Goal: Transaction & Acquisition: Purchase product/service

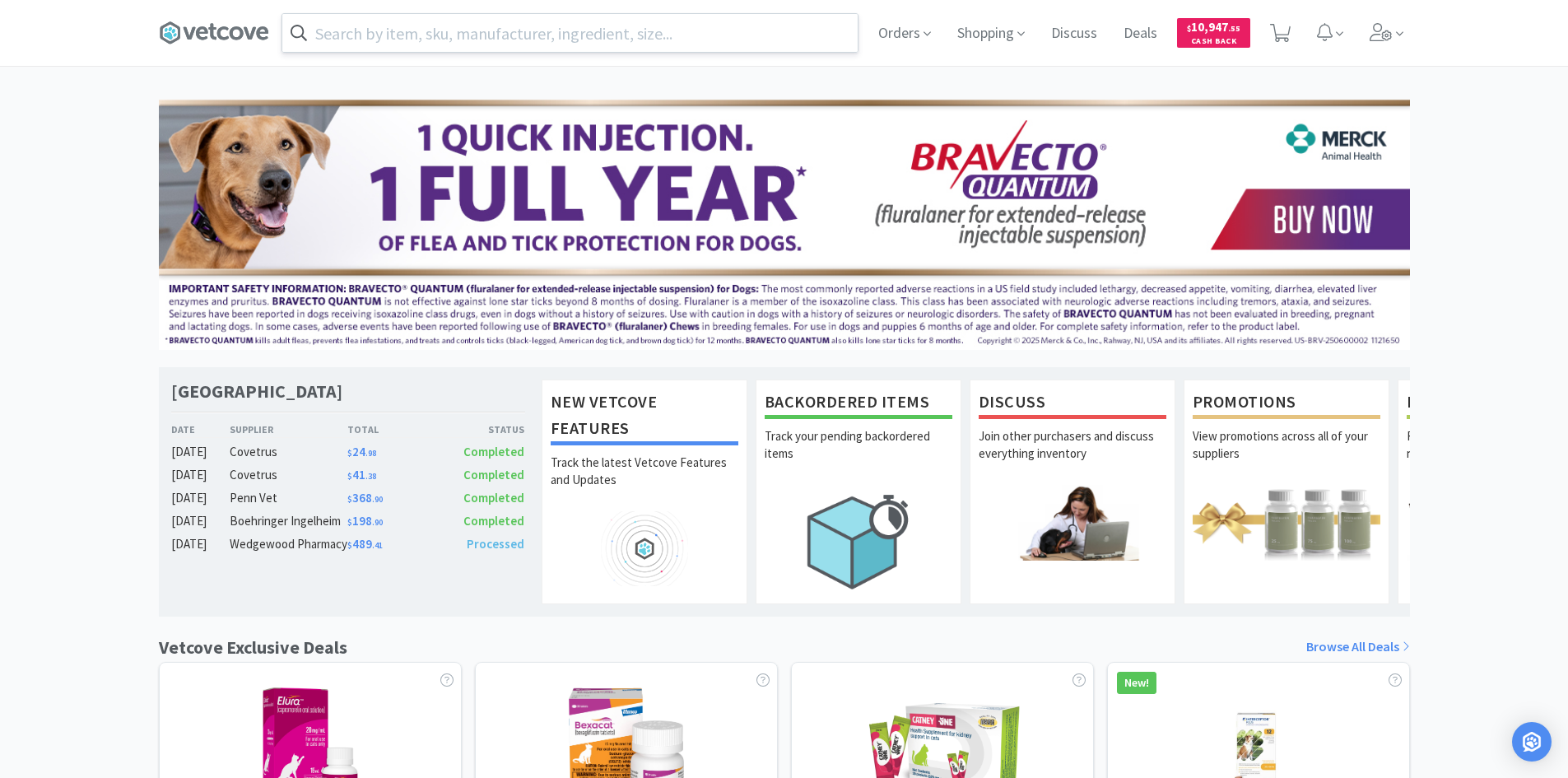
click at [698, 26] on input "text" at bounding box center [570, 33] width 575 height 38
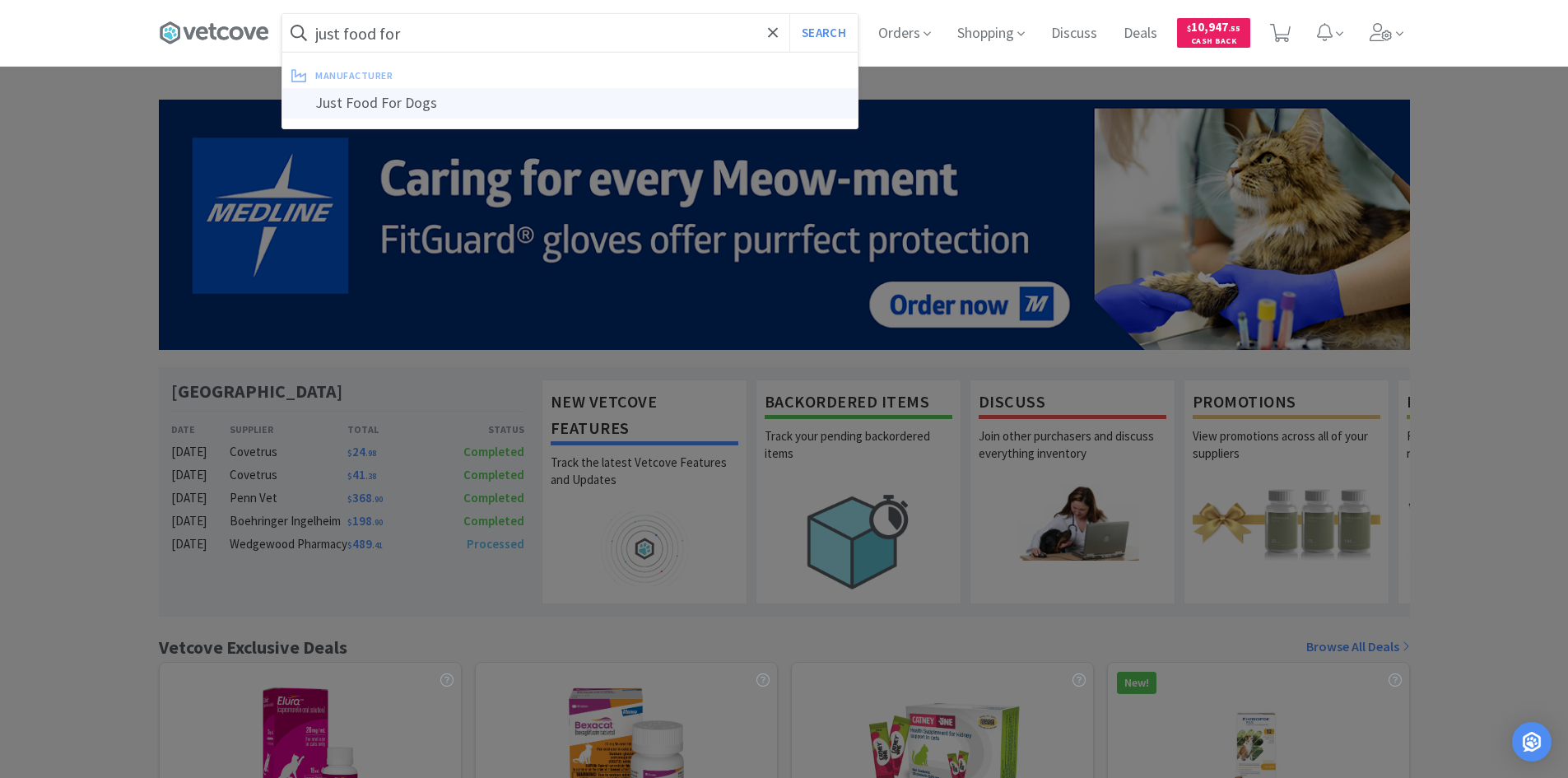
click at [600, 115] on div "Just Food For Dogs" at bounding box center [570, 103] width 575 height 30
type input "Just Food For Dogs"
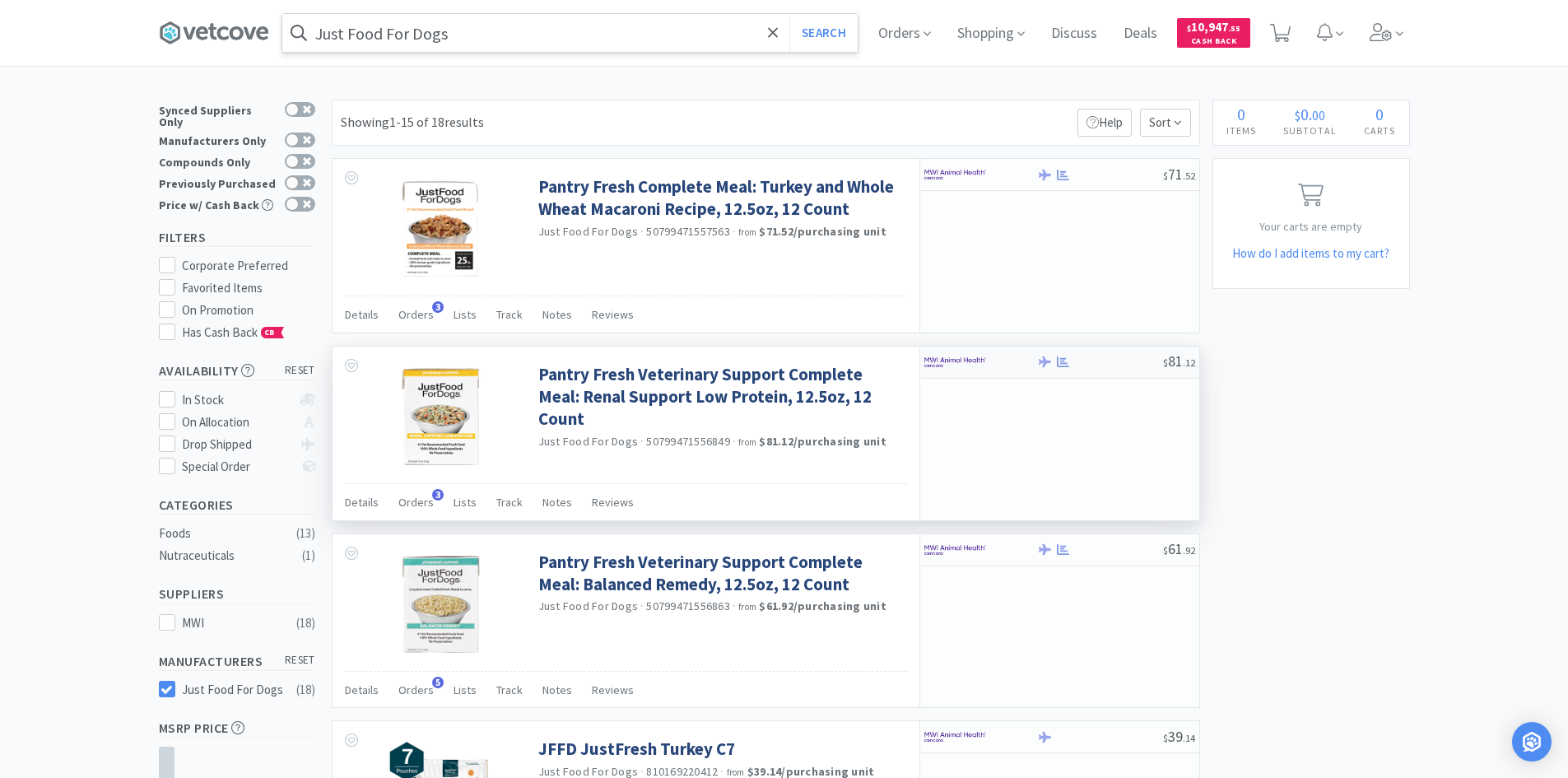
click at [986, 358] on div at bounding box center [969, 363] width 91 height 28
select select "1"
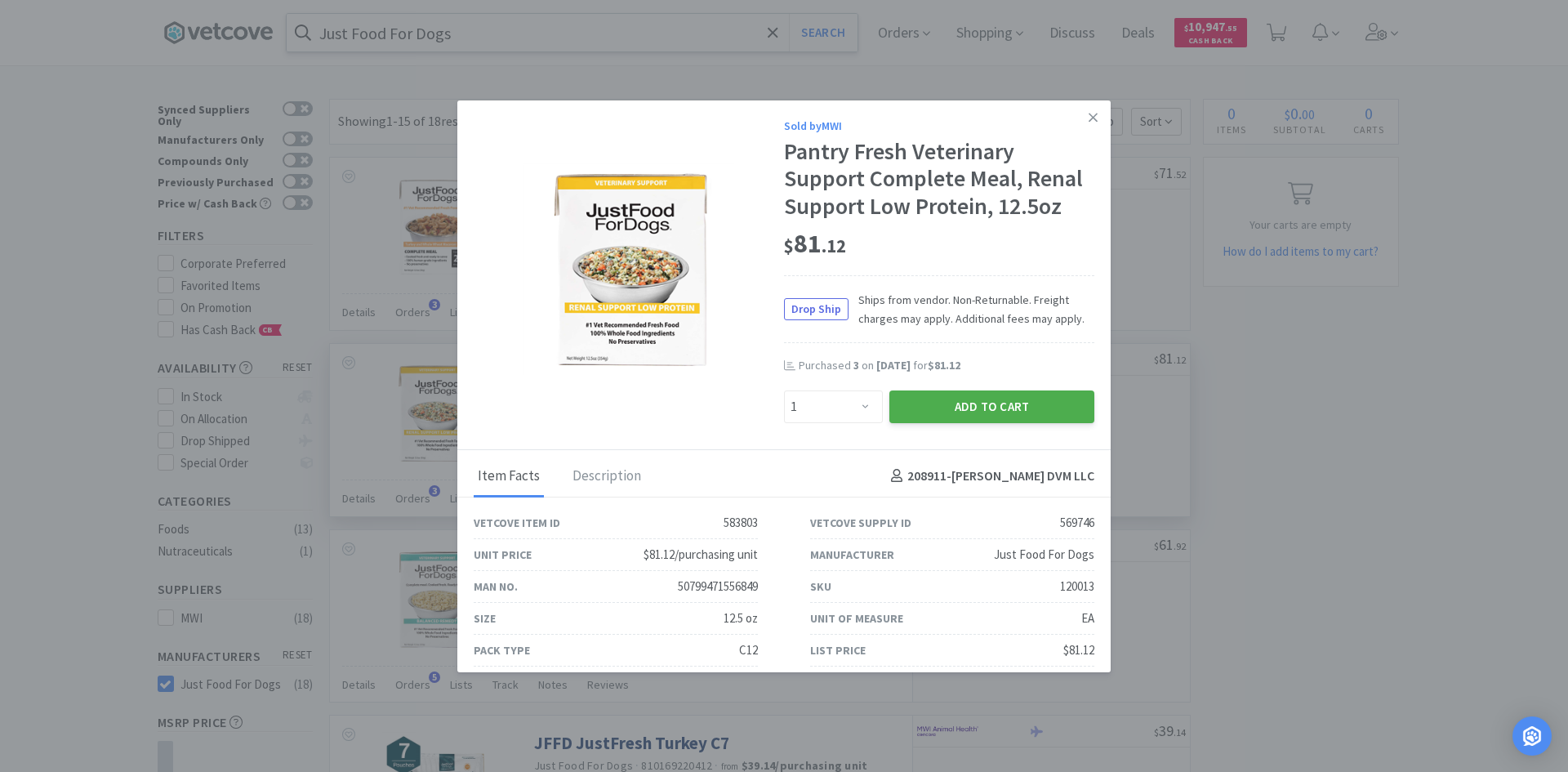
click at [1009, 405] on button "Add to Cart" at bounding box center [991, 406] width 205 height 33
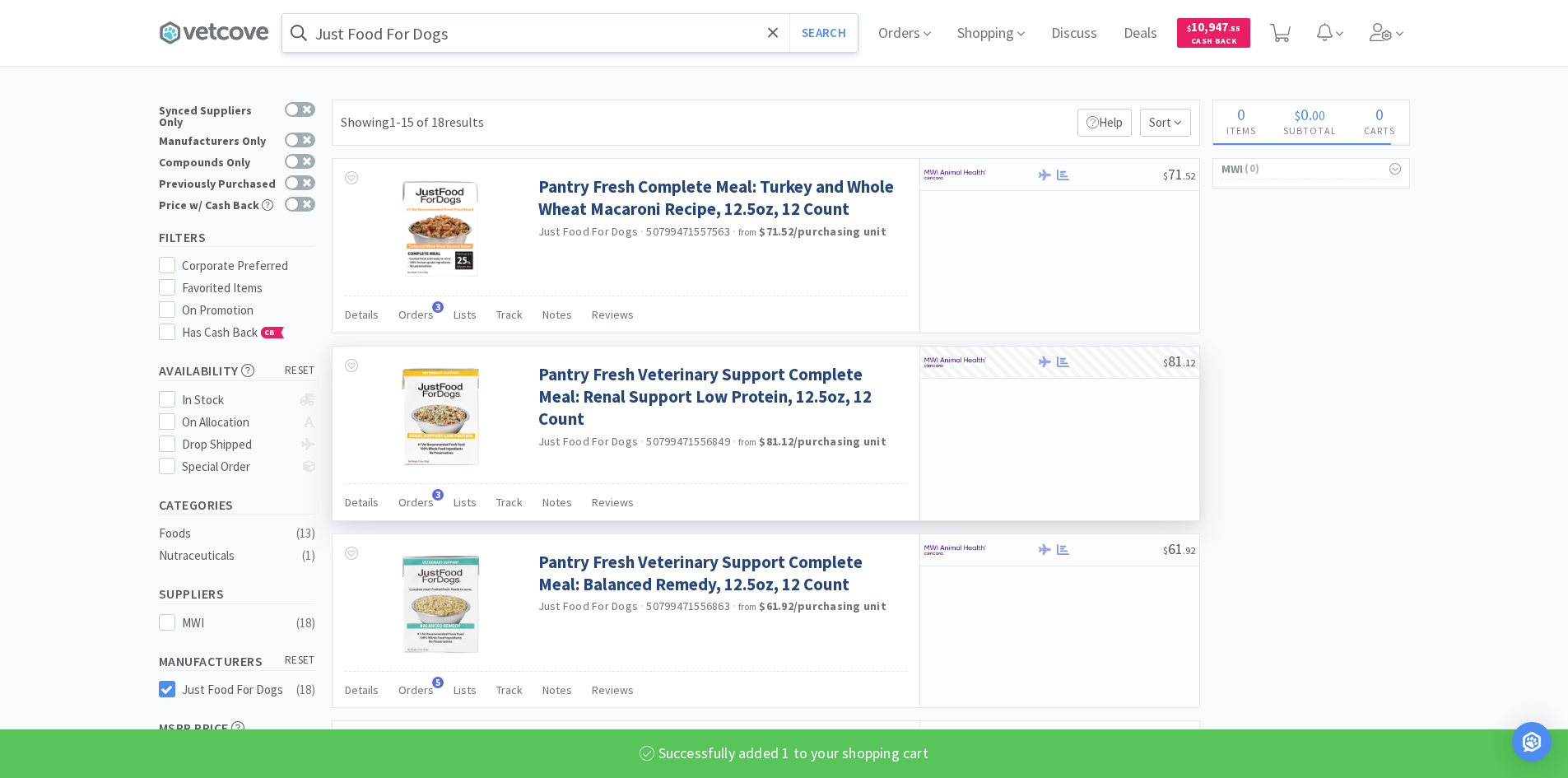
select select "1"
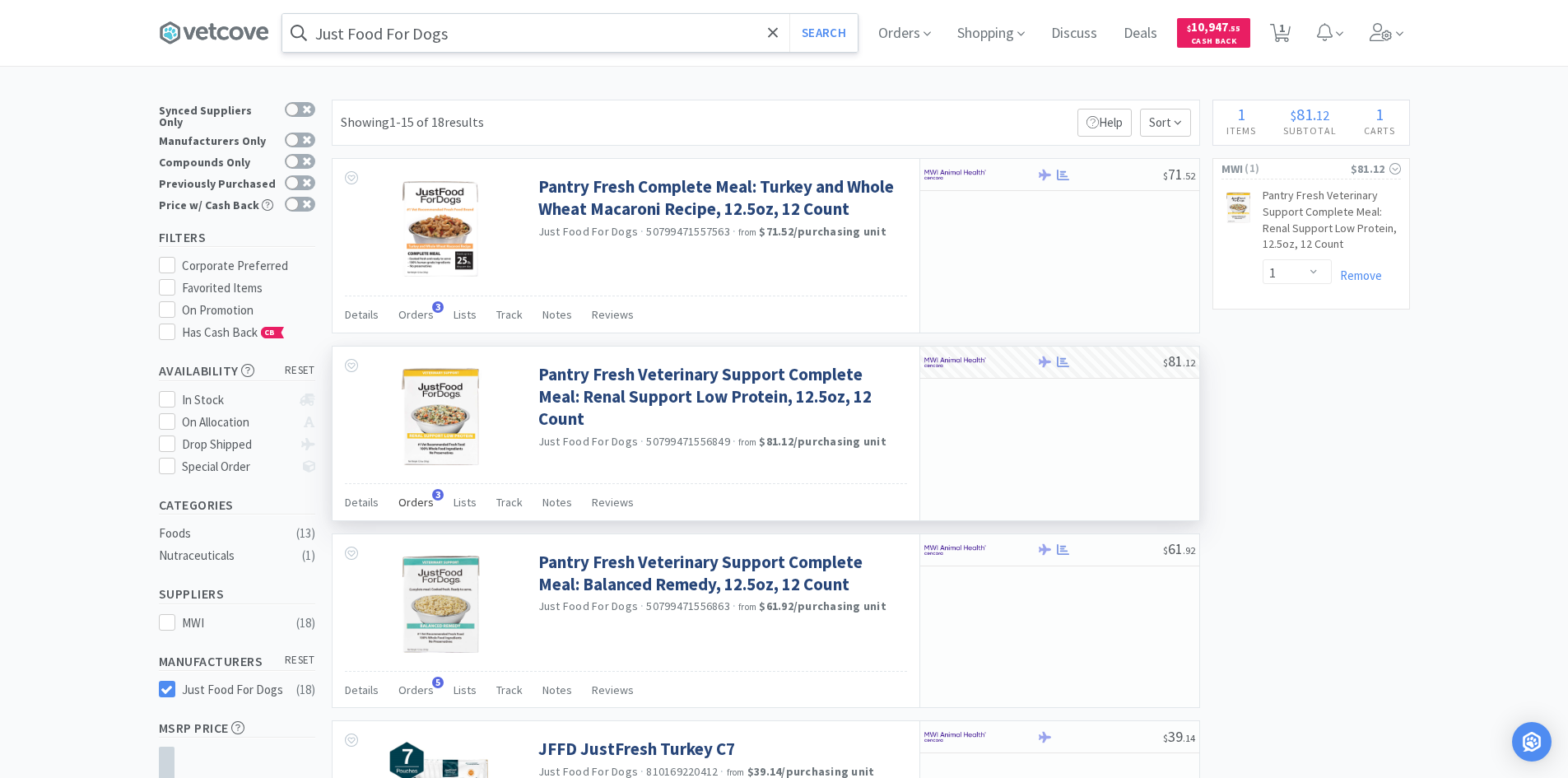
click at [432, 496] on span "3" at bounding box center [438, 494] width 12 height 12
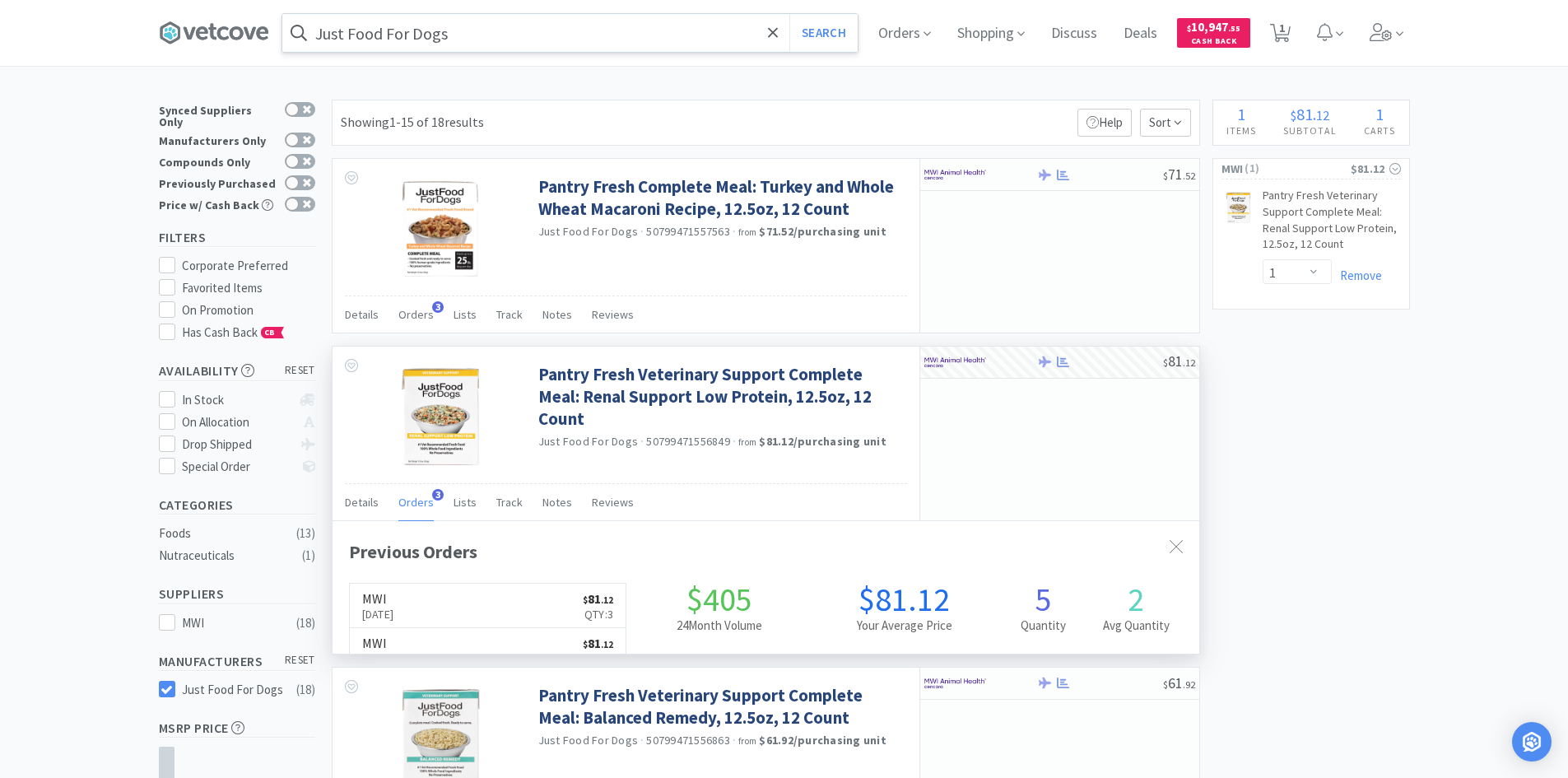
scroll to position [426, 867]
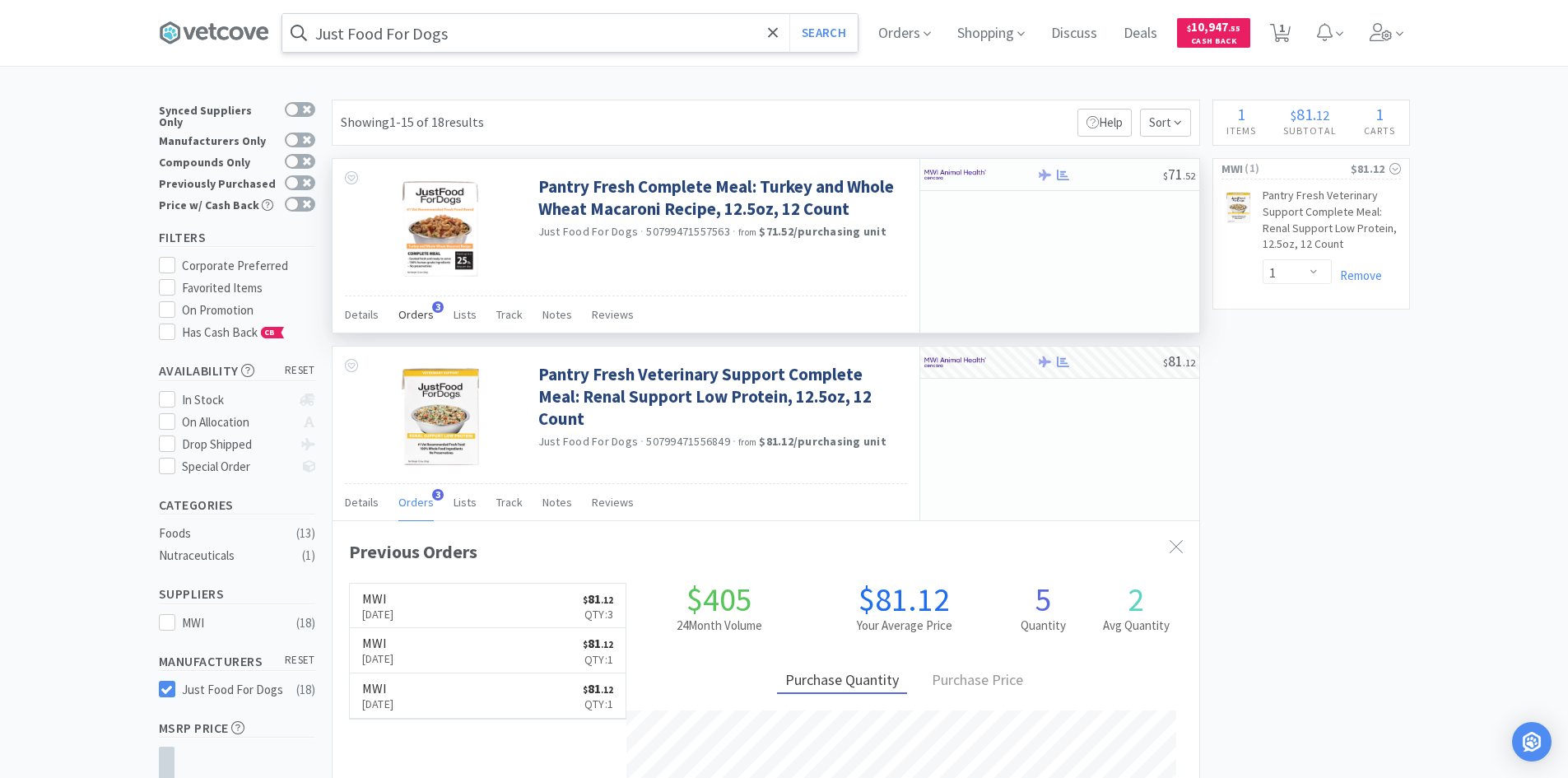
click at [421, 310] on span "Orders" at bounding box center [415, 314] width 35 height 15
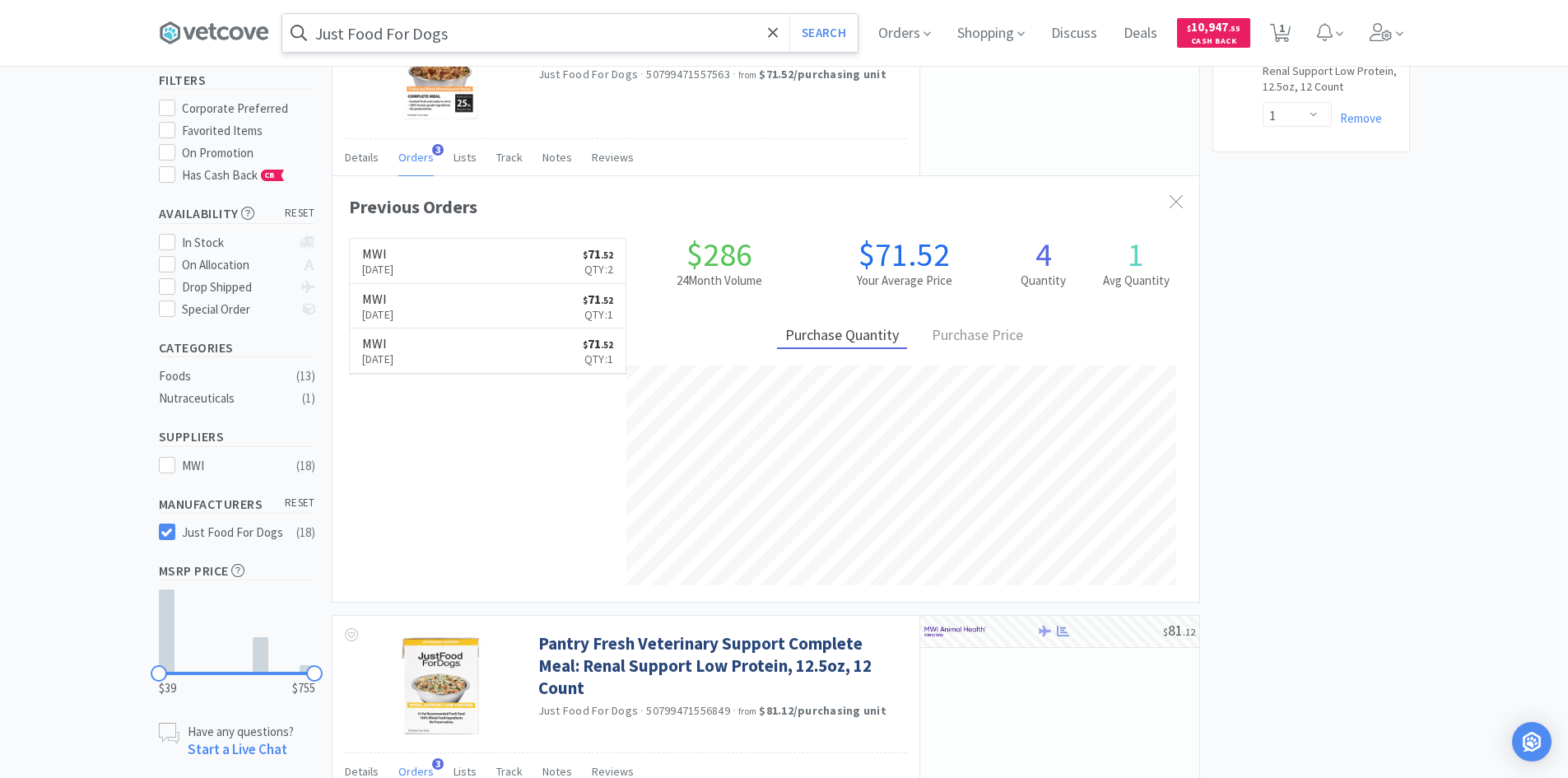
scroll to position [0, 0]
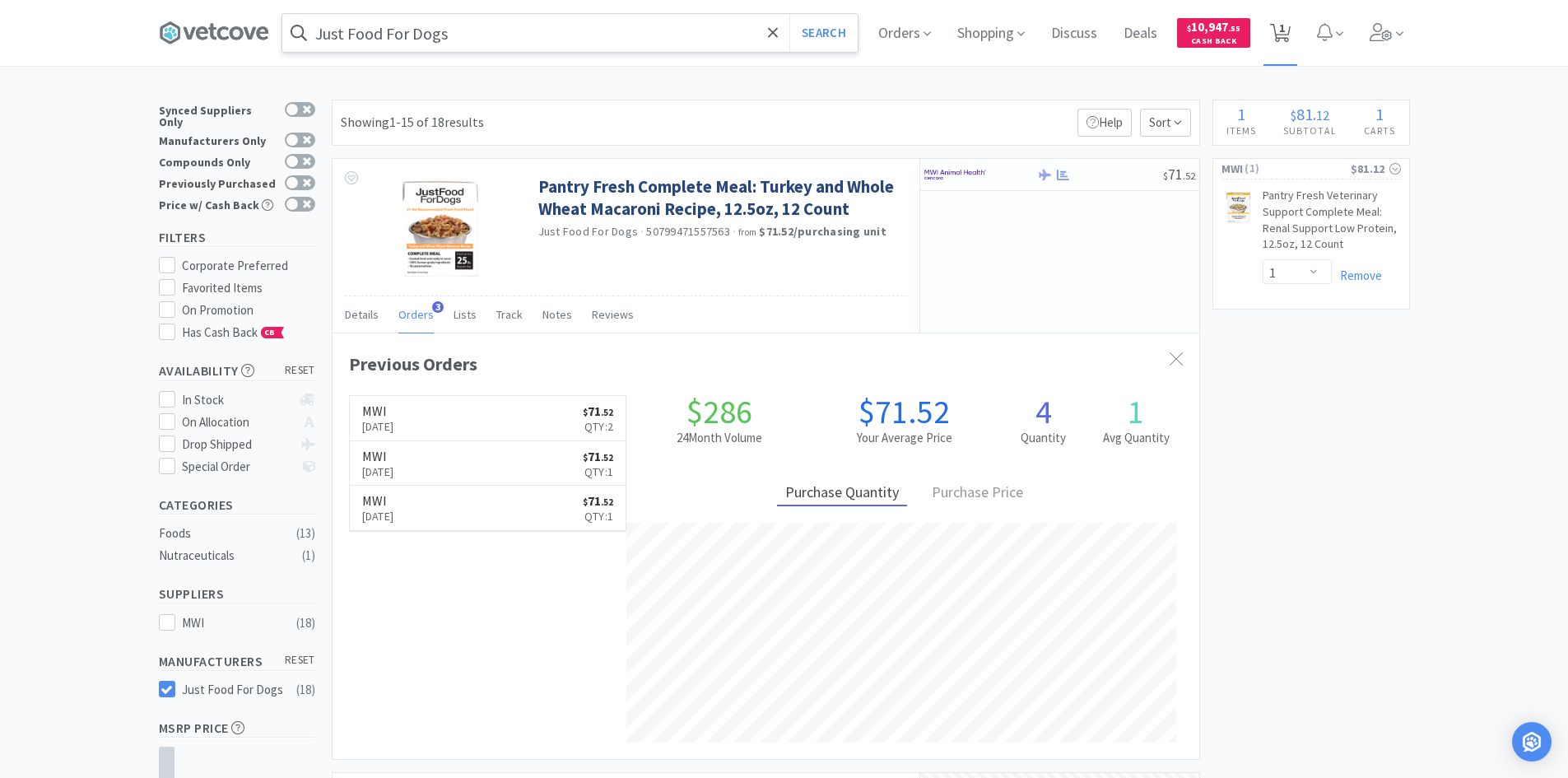
click at [1284, 32] on span "1" at bounding box center [1281, 28] width 6 height 66
select select "1"
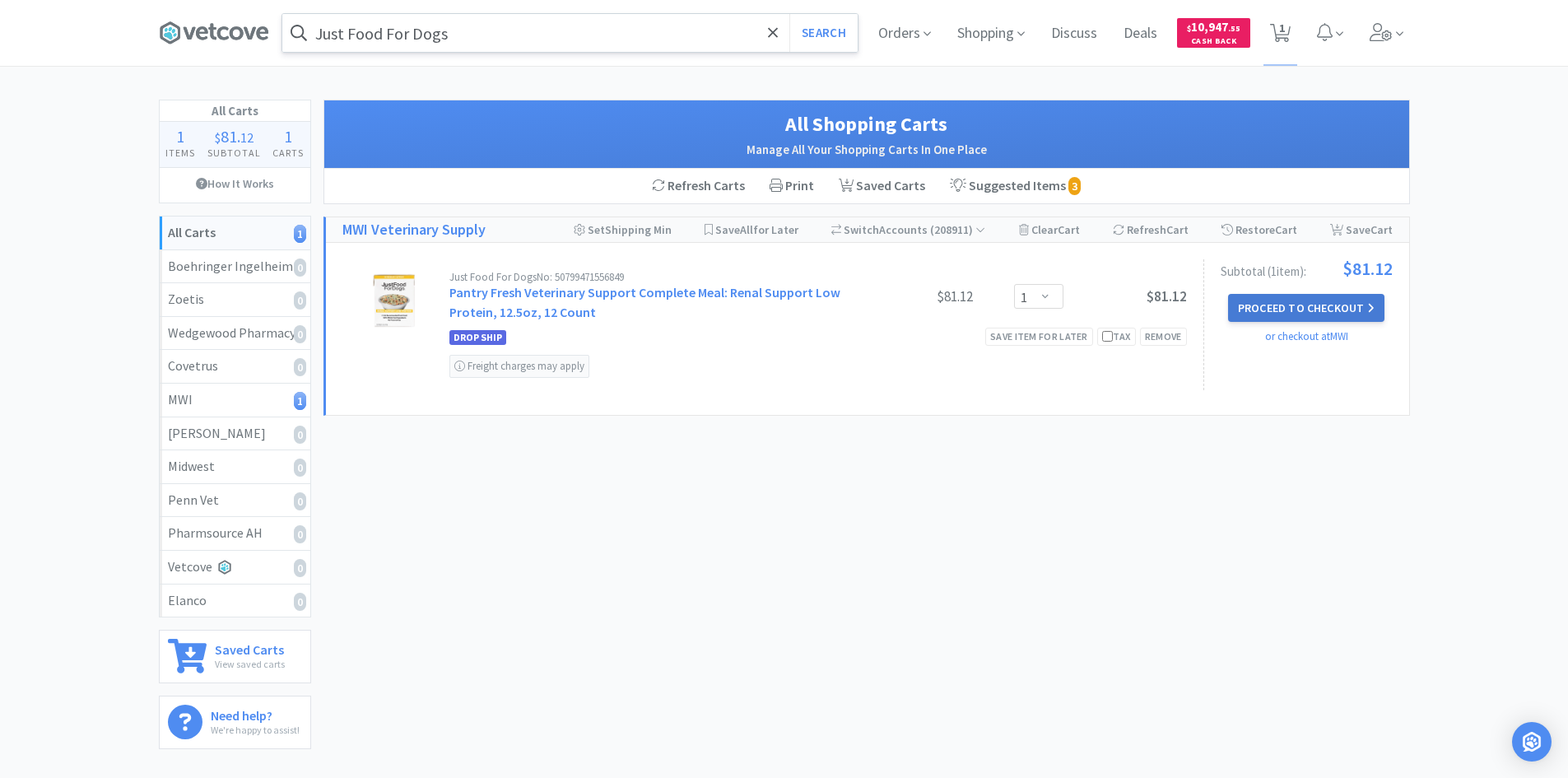
click at [1296, 308] on button "Proceed to Checkout" at bounding box center [1305, 308] width 157 height 28
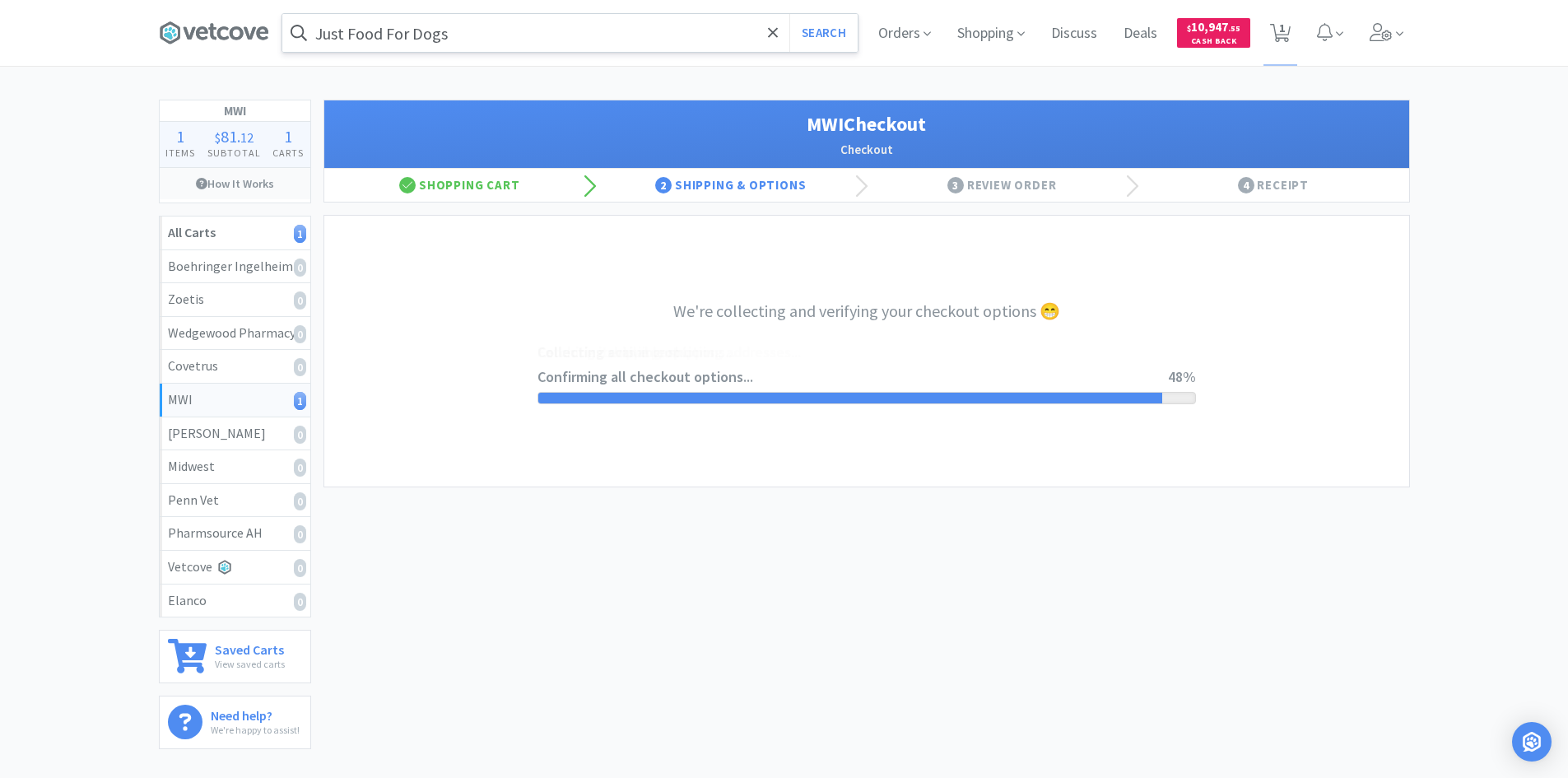
select select "STD_"
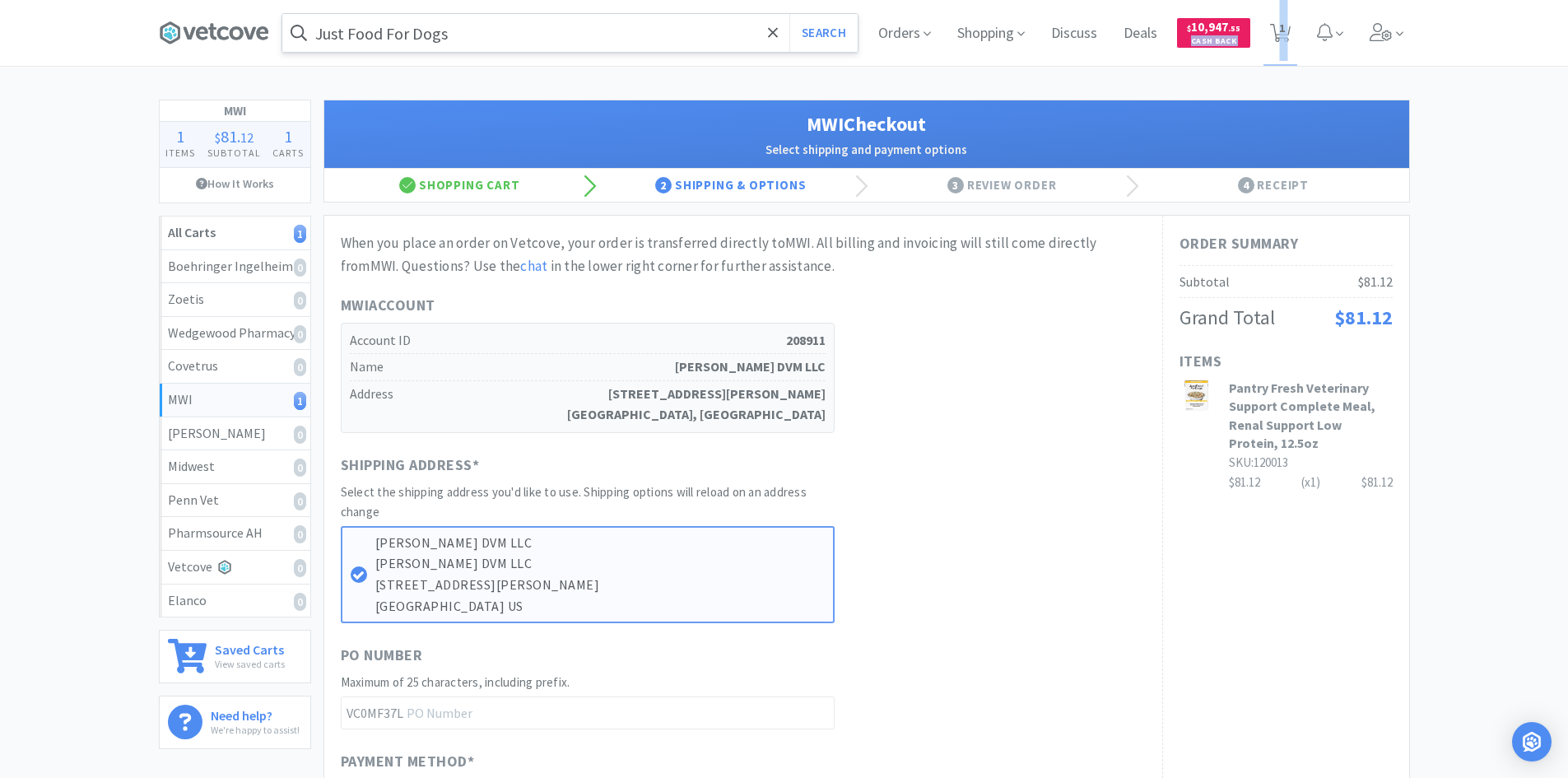
drag, startPoint x: 1254, startPoint y: 35, endPoint x: 1399, endPoint y: -72, distance: 180.2
click at [1399, 0] on html "Just Food For Dogs Search Orders Shopping Discuss Discuss Deals Deals $ 10,947 …" at bounding box center [784, 389] width 1568 height 778
